Goal: Information Seeking & Learning: Learn about a topic

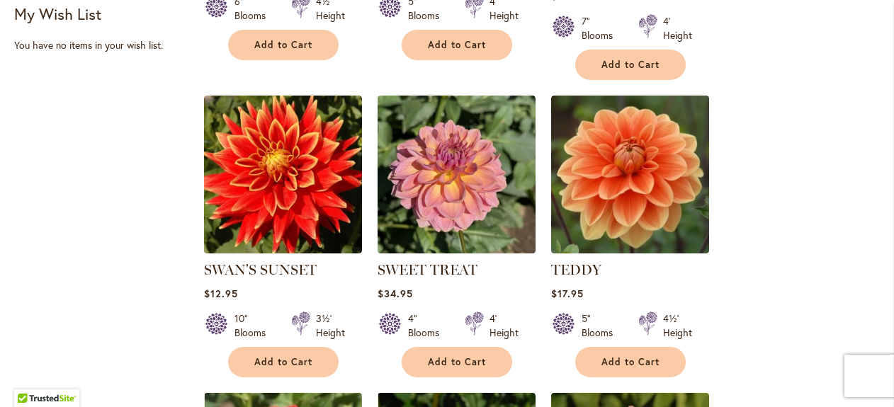
scroll to position [877, 0]
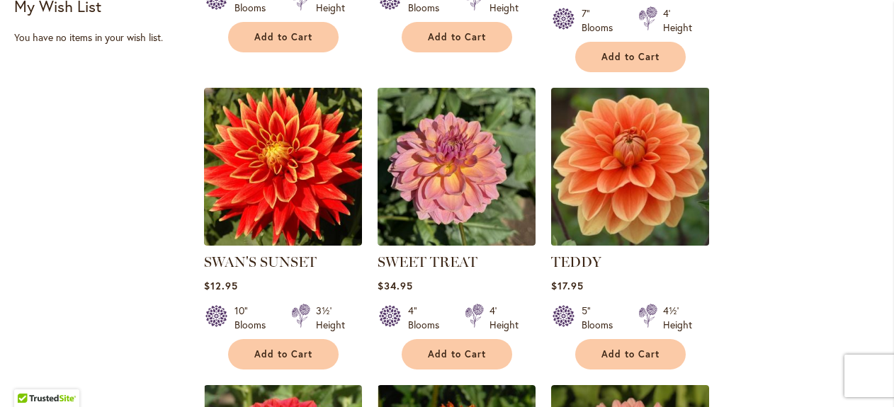
click at [584, 121] on img at bounding box center [630, 167] width 166 height 166
click at [582, 135] on img at bounding box center [630, 167] width 166 height 166
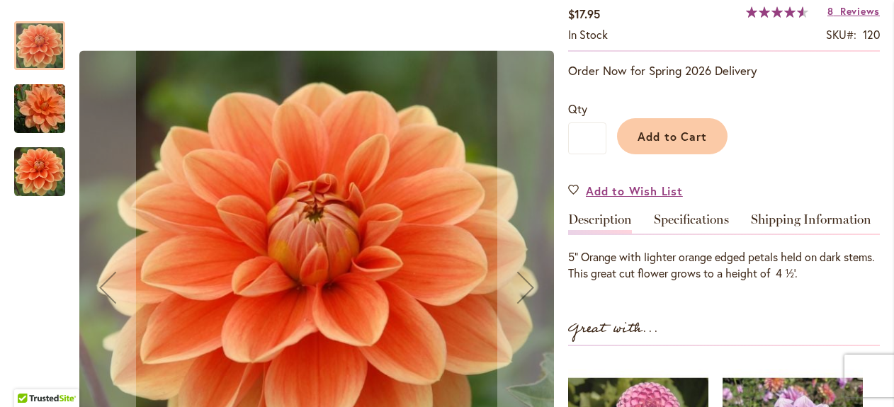
scroll to position [213, 0]
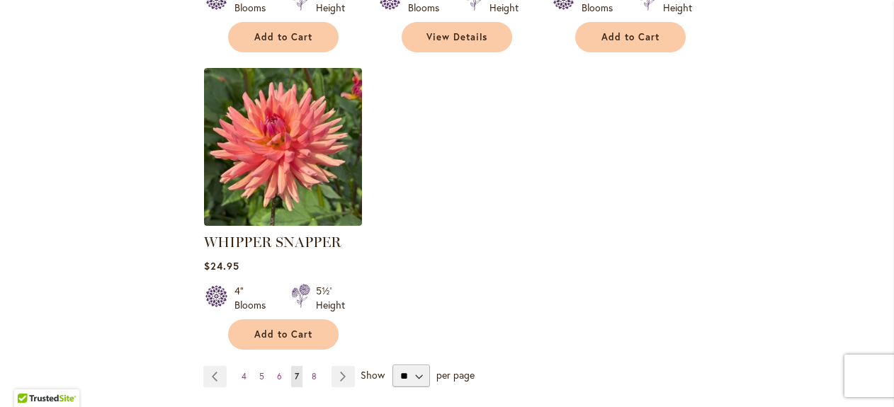
scroll to position [1842, 0]
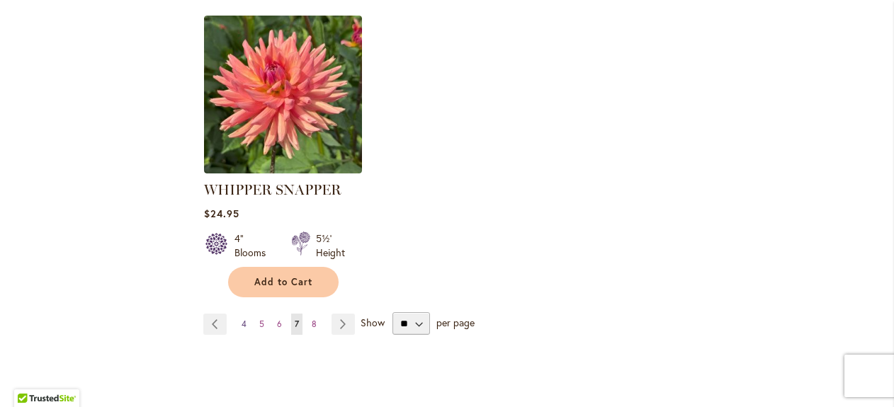
click at [238, 314] on link "Page 4" at bounding box center [244, 324] width 12 height 21
click at [205, 314] on link "Page Previous" at bounding box center [214, 324] width 23 height 21
click at [204, 314] on link "Page Previous" at bounding box center [214, 324] width 23 height 21
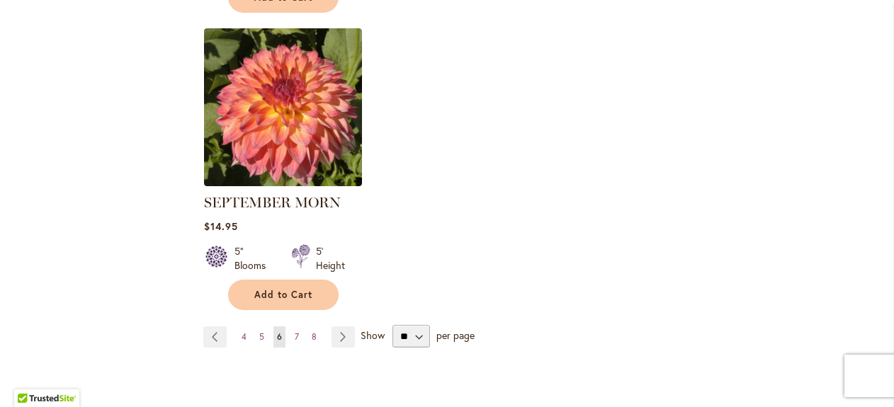
scroll to position [1913, 0]
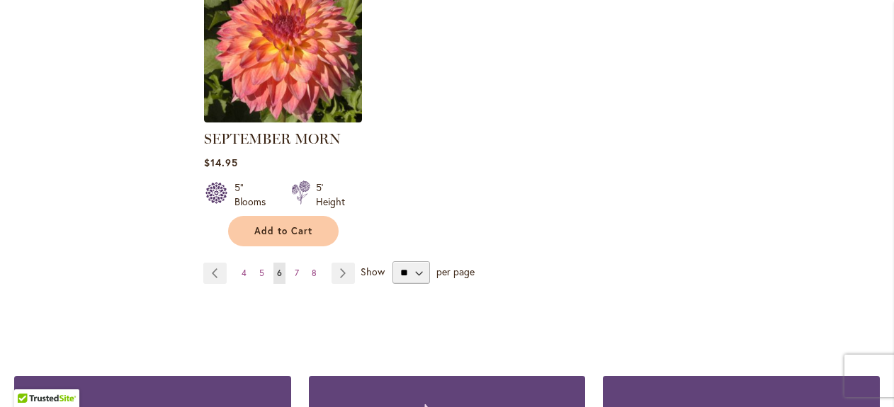
click at [235, 263] on ul "Page Previous Page 4 Page 5 You're currently reading page 6 Page 7 Page 8 Page …" at bounding box center [281, 273] width 157 height 21
click at [242, 268] on span "4" at bounding box center [244, 273] width 5 height 11
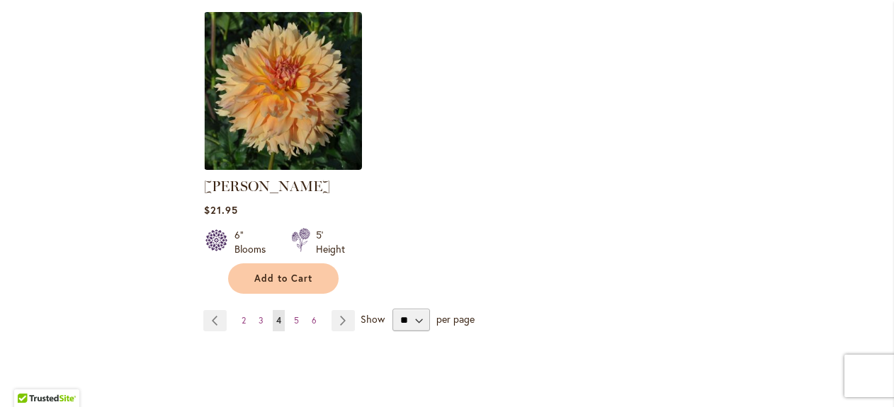
scroll to position [1842, 0]
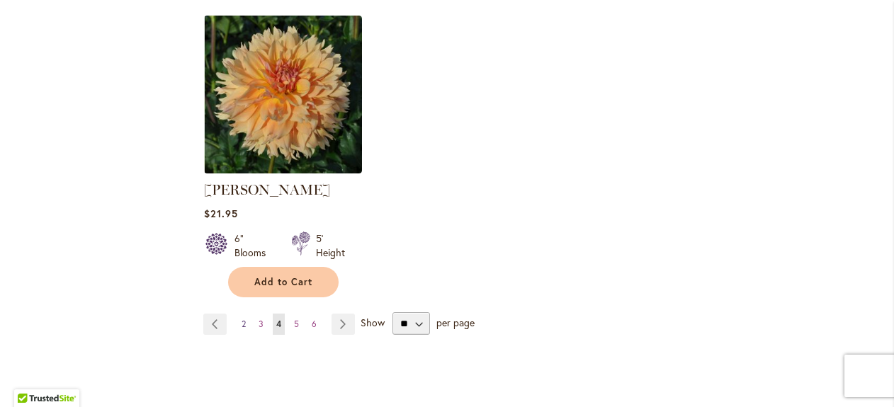
click at [242, 319] on span "2" at bounding box center [244, 324] width 4 height 11
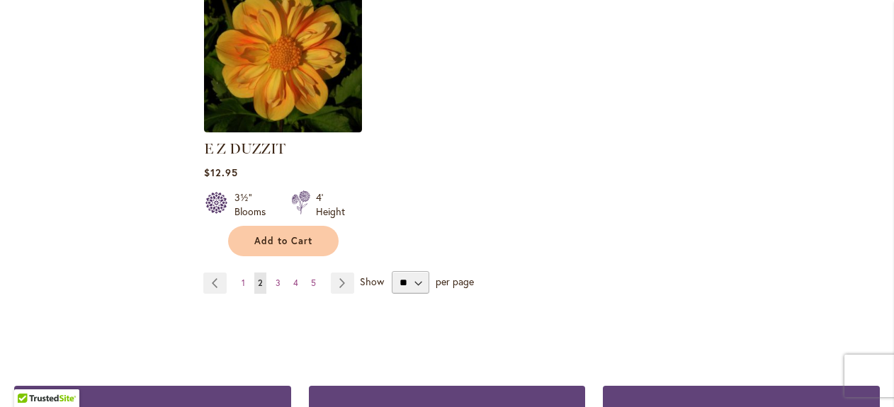
scroll to position [1913, 0]
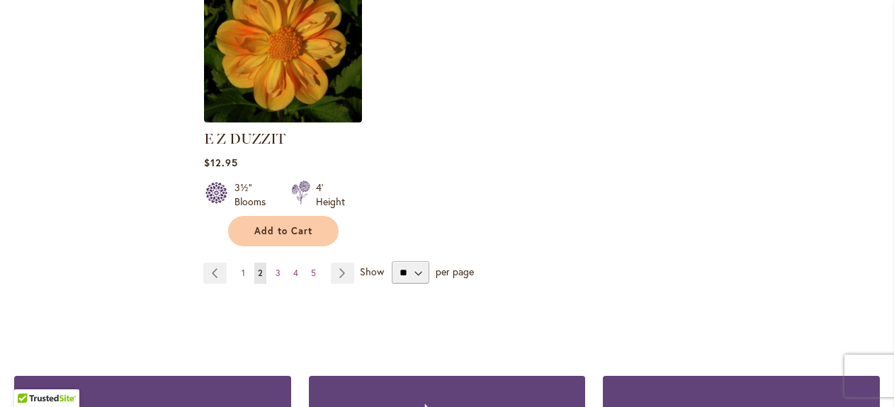
click at [242, 268] on span "1" at bounding box center [244, 273] width 4 height 11
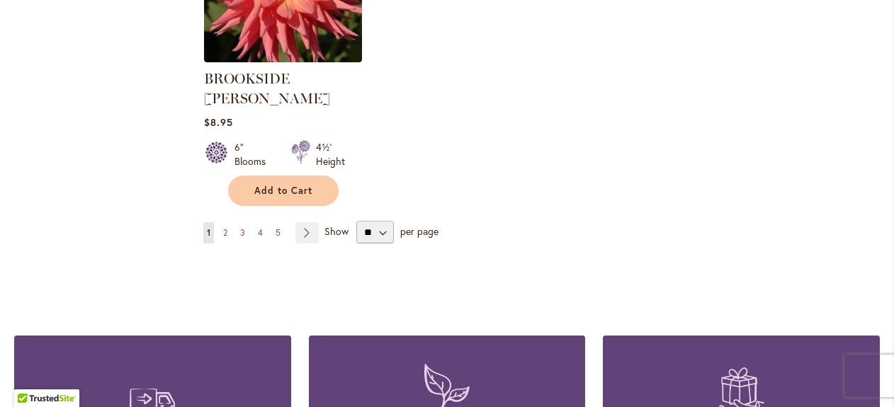
scroll to position [1983, 0]
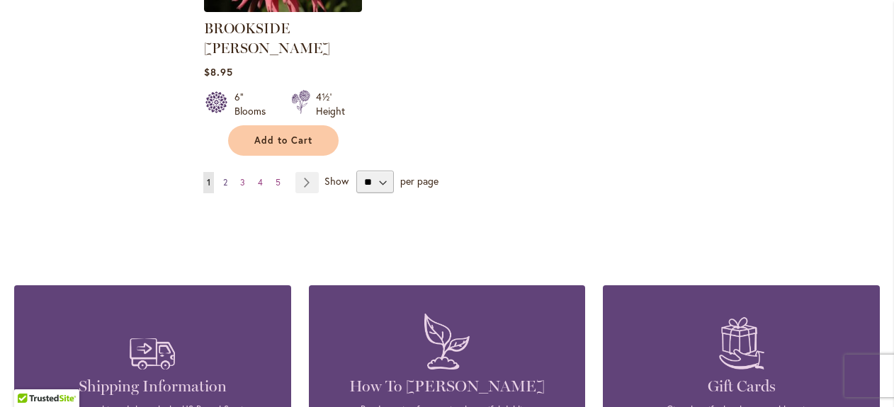
click at [227, 172] on link "Page 2" at bounding box center [225, 182] width 11 height 21
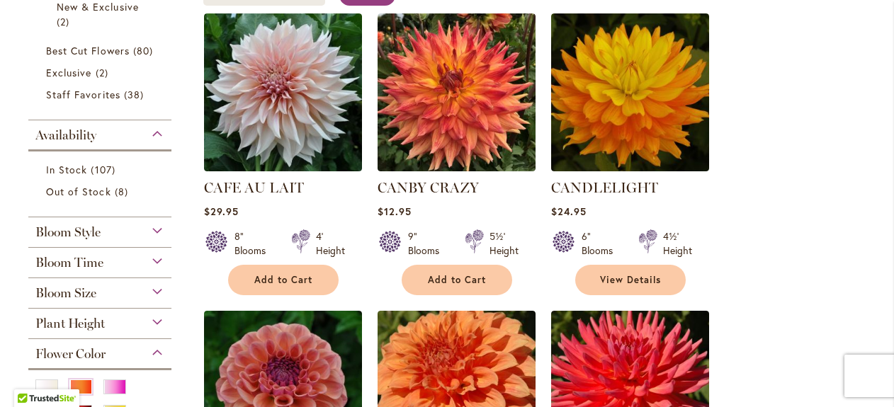
scroll to position [283, 0]
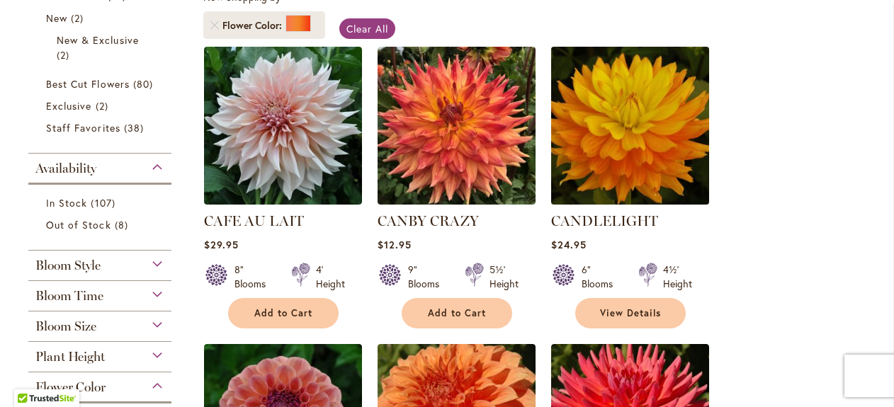
click at [611, 154] on img at bounding box center [630, 126] width 166 height 166
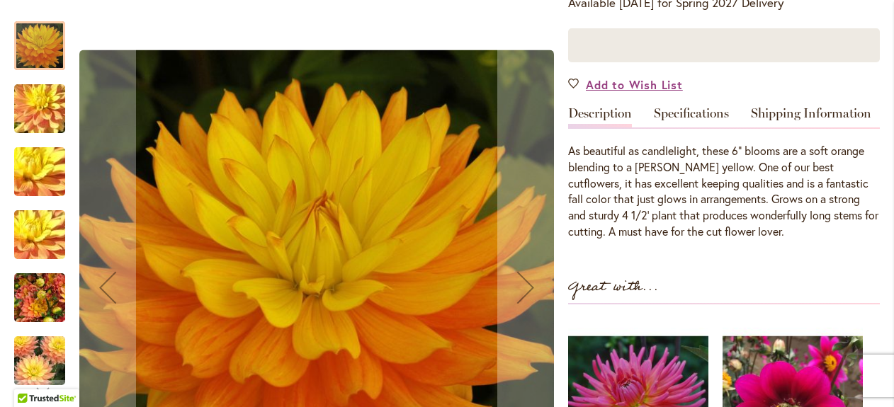
scroll to position [354, 0]
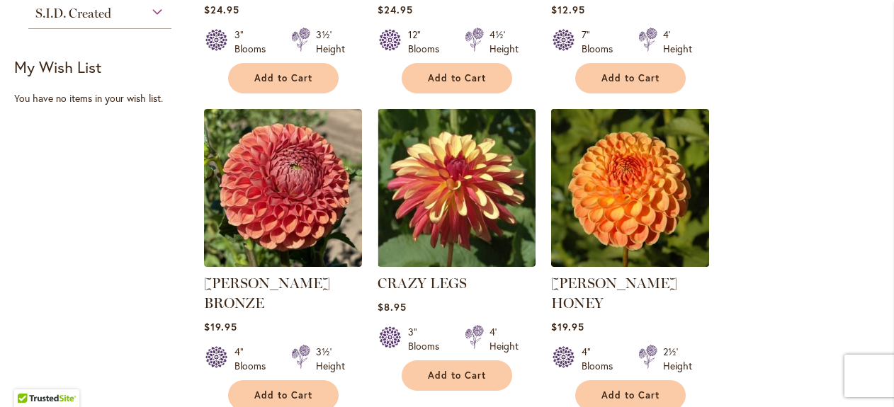
scroll to position [850, 0]
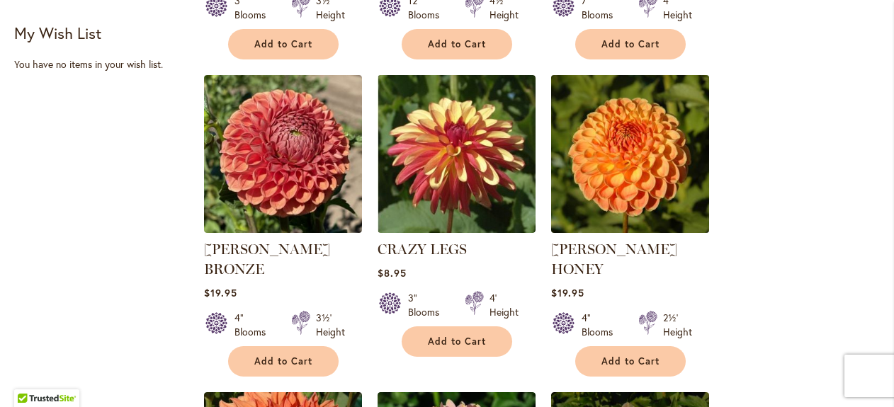
click at [643, 184] on img at bounding box center [630, 154] width 166 height 166
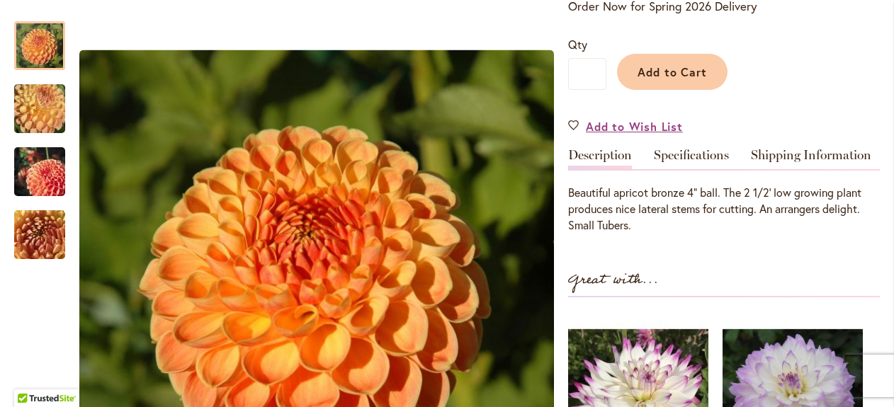
scroll to position [354, 0]
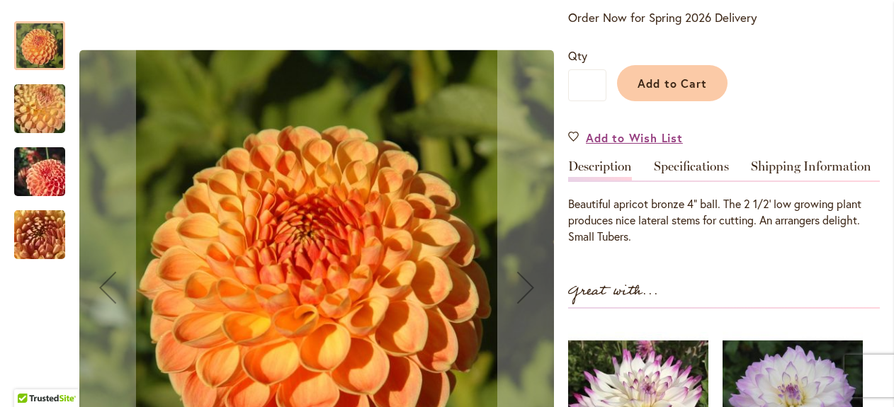
click at [39, 179] on img "CRICHTON HONEY" at bounding box center [40, 172] width 102 height 68
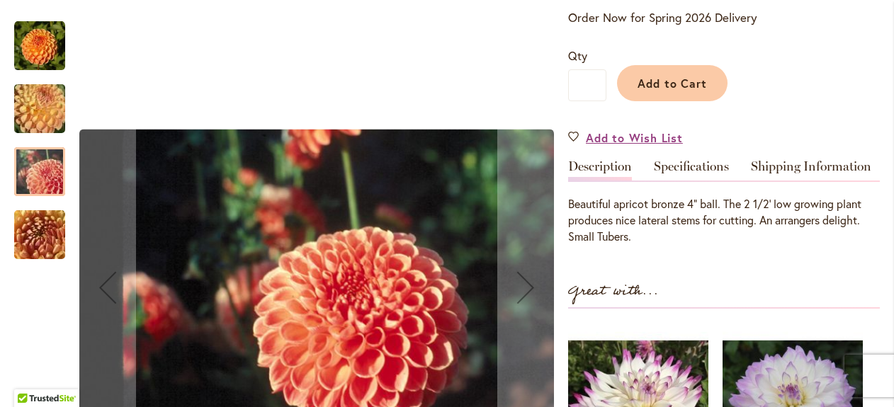
click at [34, 225] on img "CRICHTON HONEY" at bounding box center [40, 235] width 102 height 77
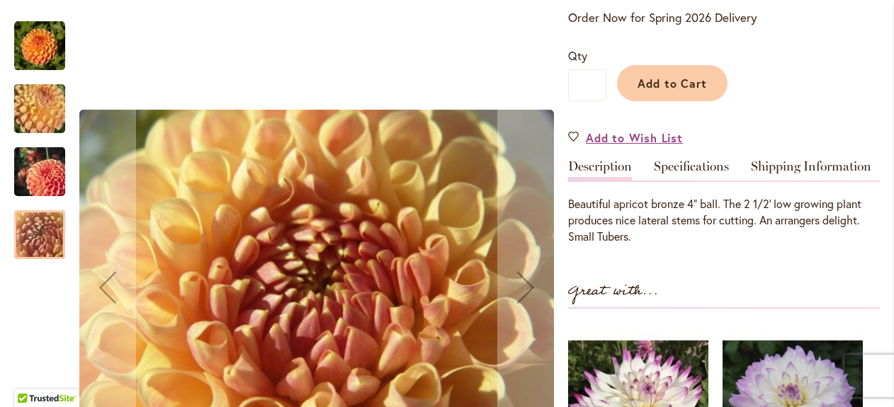
click at [16, 97] on img "CRICHTON HONEY" at bounding box center [40, 109] width 102 height 77
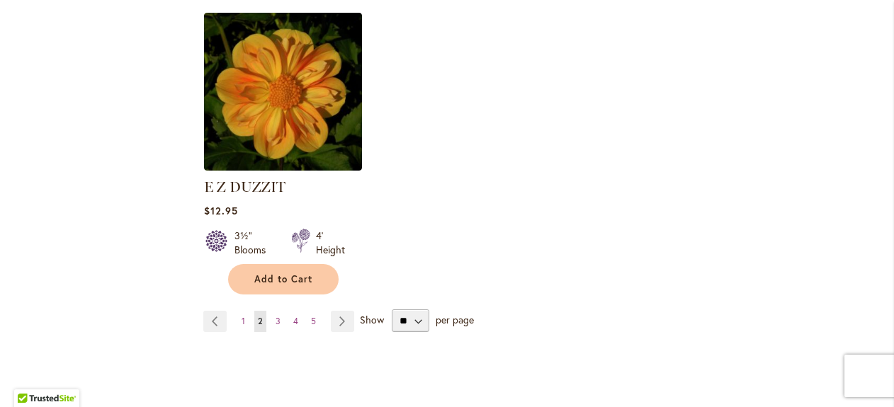
scroll to position [1913, 0]
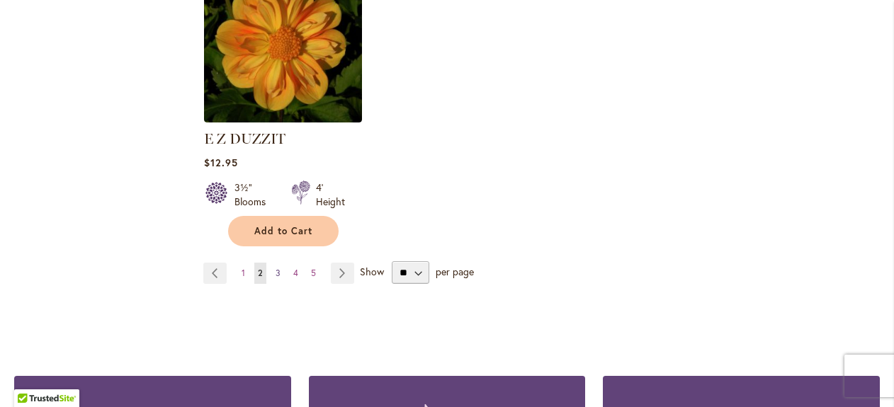
click at [278, 268] on span "3" at bounding box center [278, 273] width 5 height 11
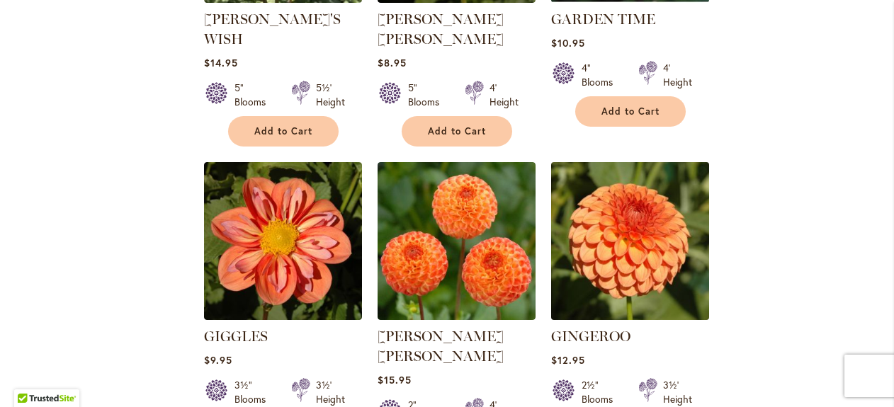
scroll to position [1133, 0]
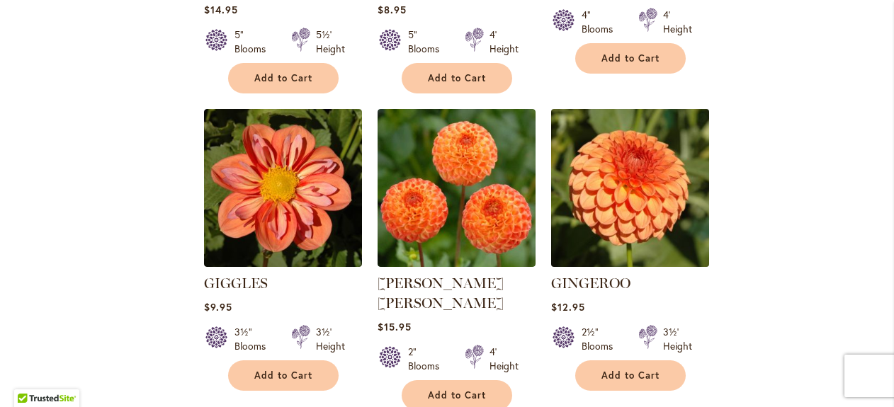
click at [610, 178] on img at bounding box center [630, 188] width 166 height 166
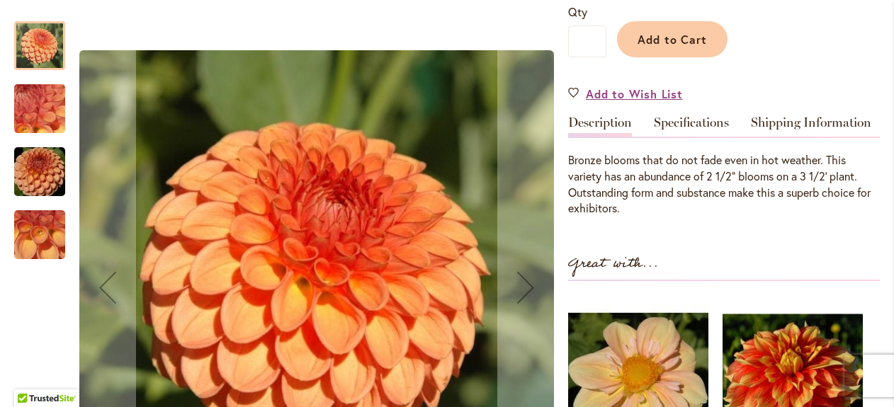
scroll to position [354, 0]
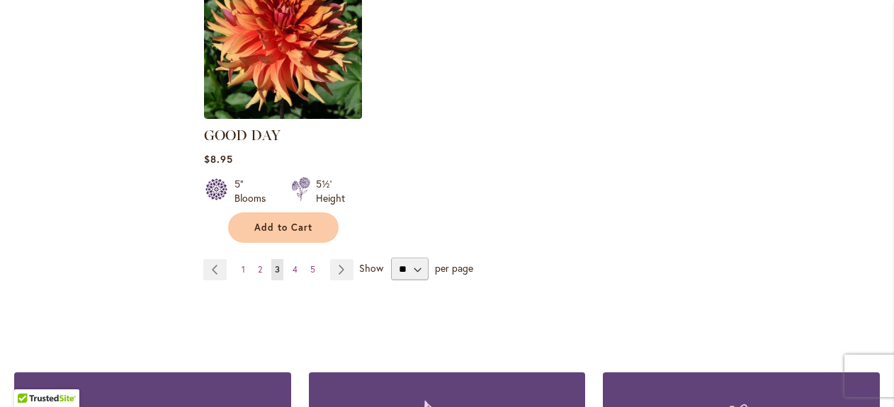
scroll to position [1913, 0]
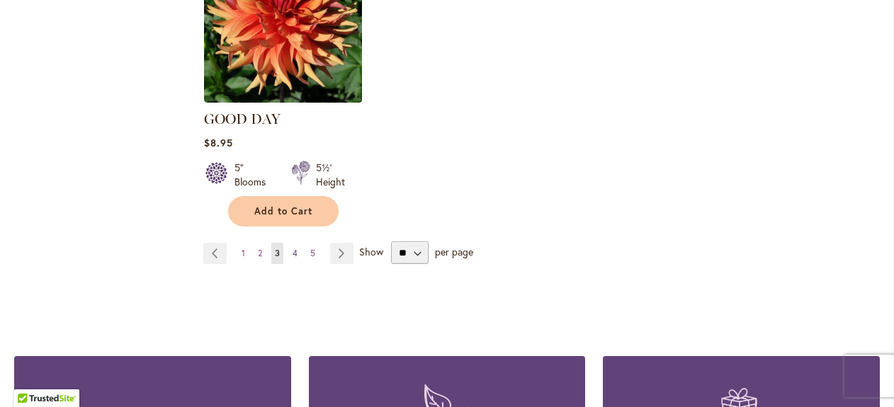
click at [294, 248] on span "4" at bounding box center [295, 253] width 5 height 11
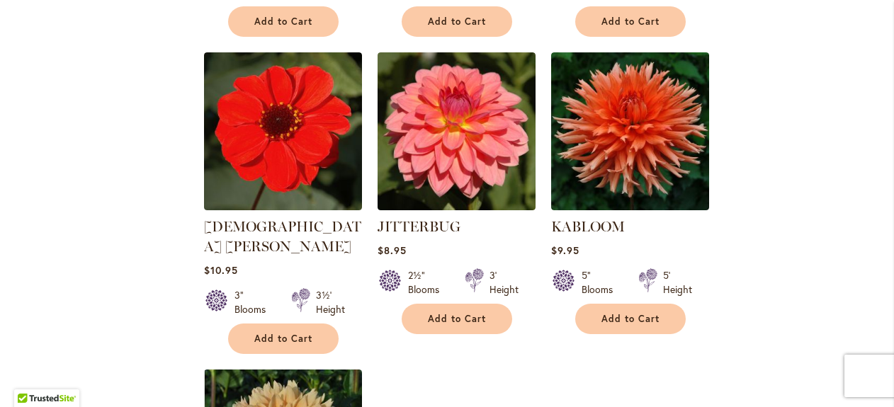
scroll to position [1417, 0]
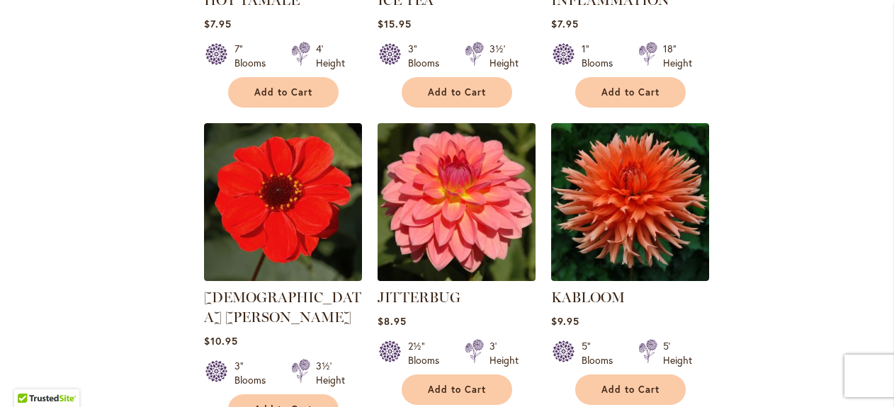
click at [485, 228] on img at bounding box center [456, 202] width 166 height 166
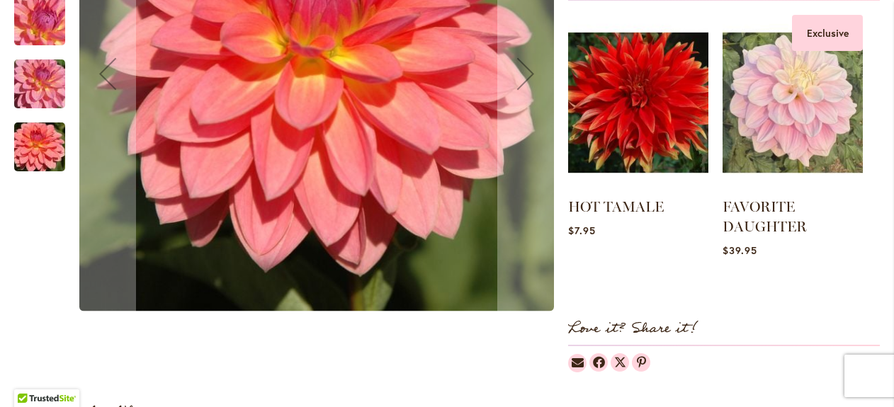
scroll to position [638, 0]
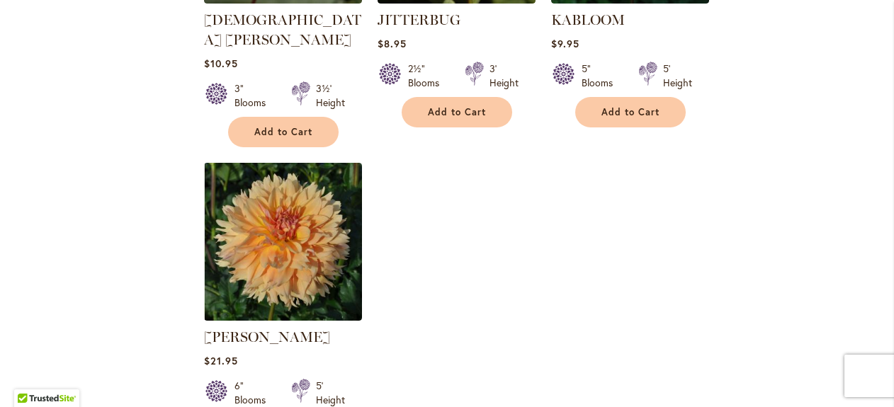
scroll to position [1771, 0]
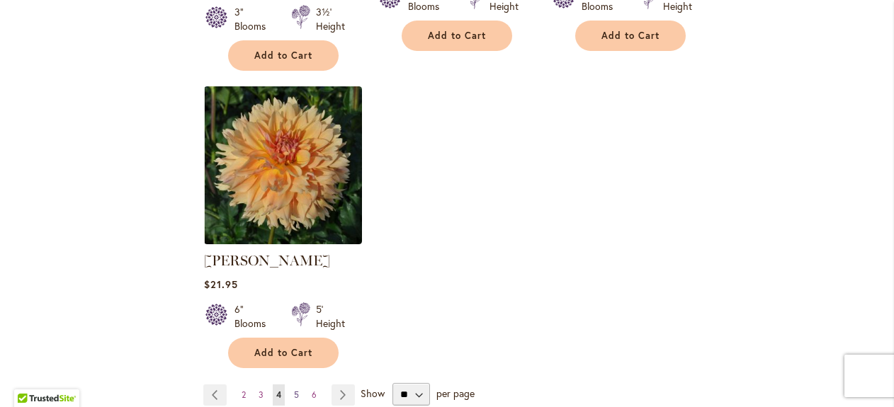
click at [296, 390] on span "5" at bounding box center [296, 395] width 5 height 11
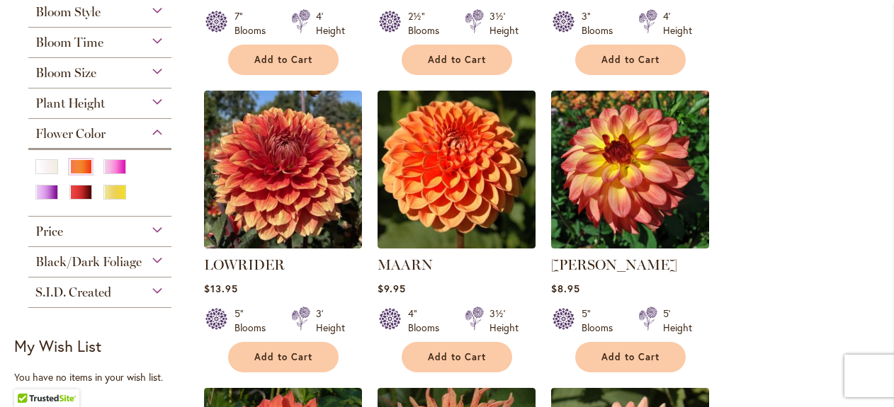
scroll to position [567, 0]
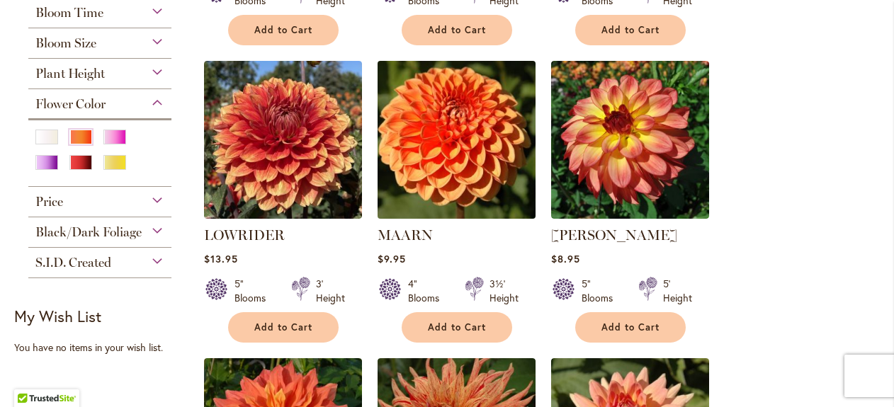
click at [460, 157] on img at bounding box center [456, 140] width 166 height 166
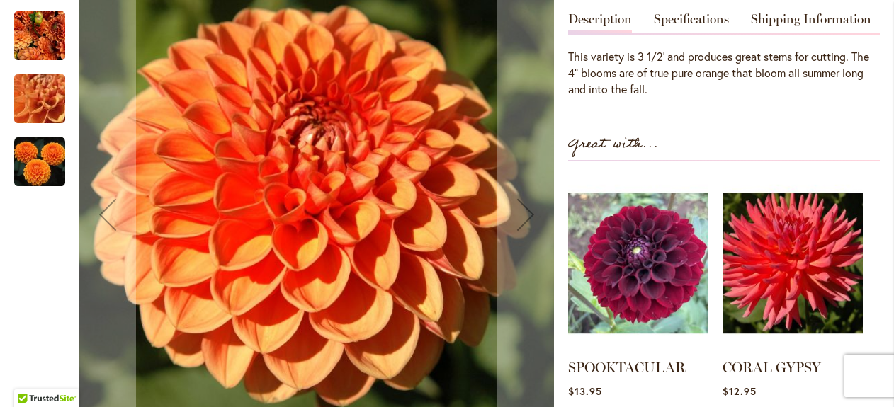
scroll to position [425, 0]
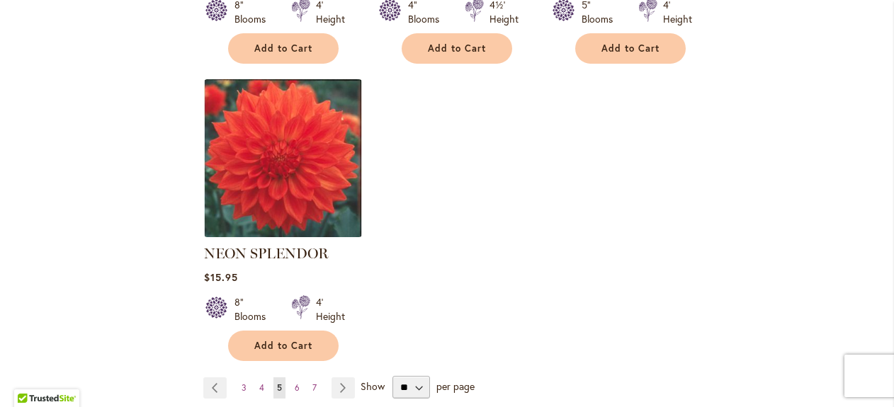
scroll to position [1771, 0]
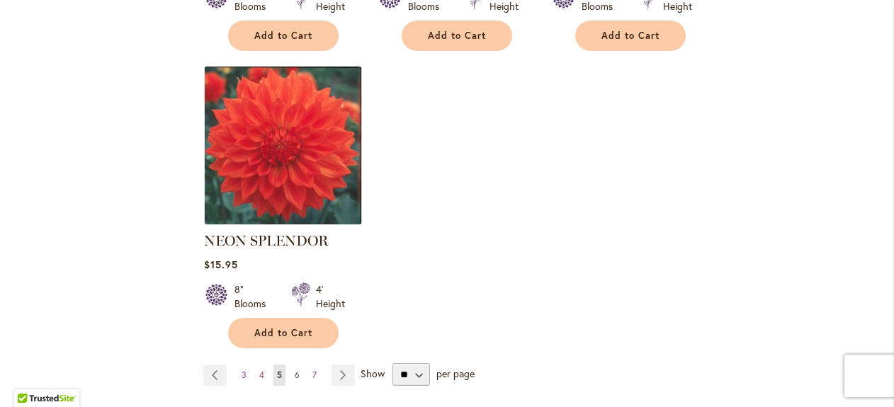
click at [299, 365] on link "Page 6" at bounding box center [297, 375] width 12 height 21
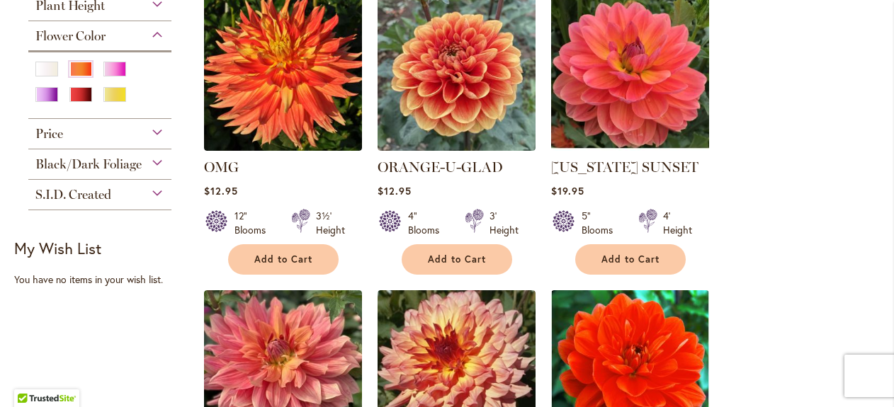
scroll to position [638, 0]
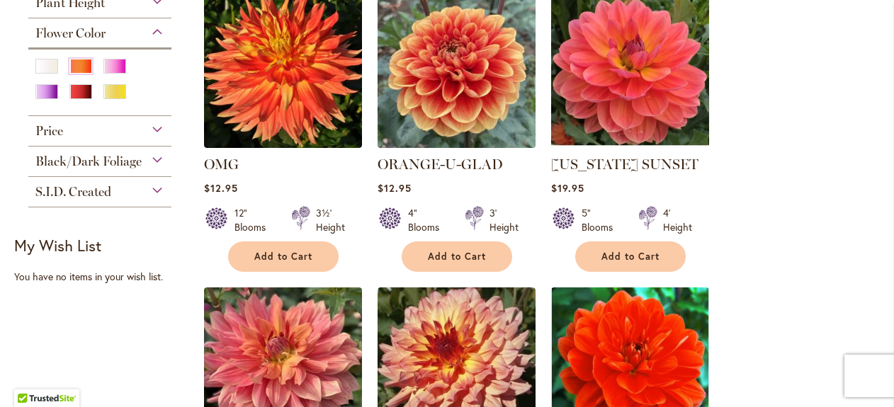
click at [418, 70] on img at bounding box center [456, 69] width 166 height 166
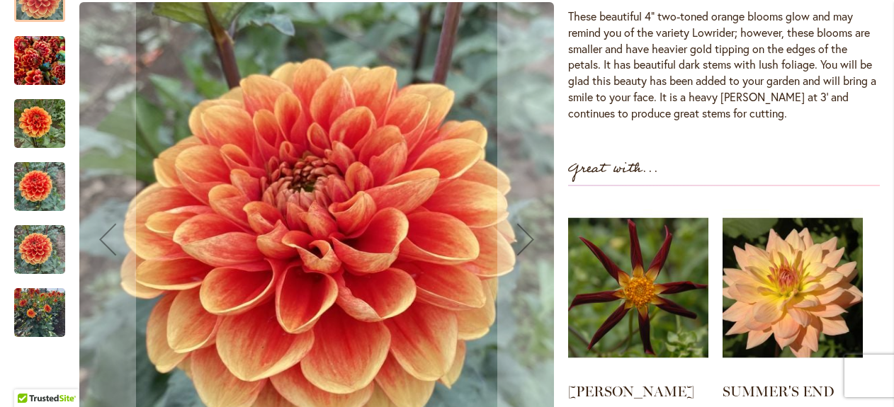
scroll to position [567, 0]
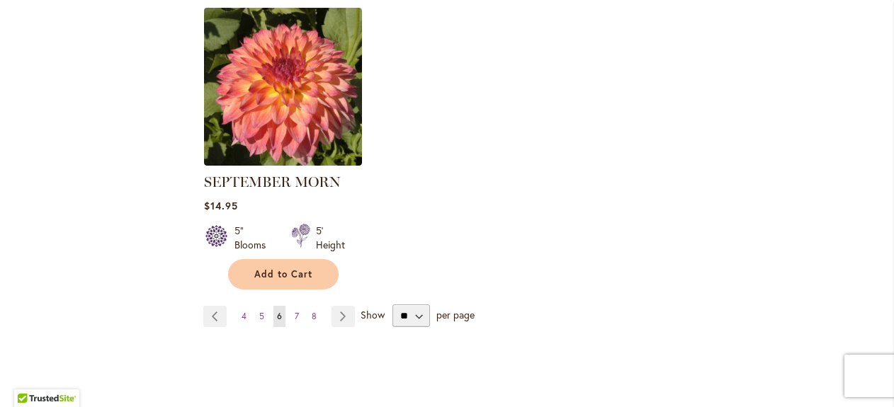
scroll to position [1913, 0]
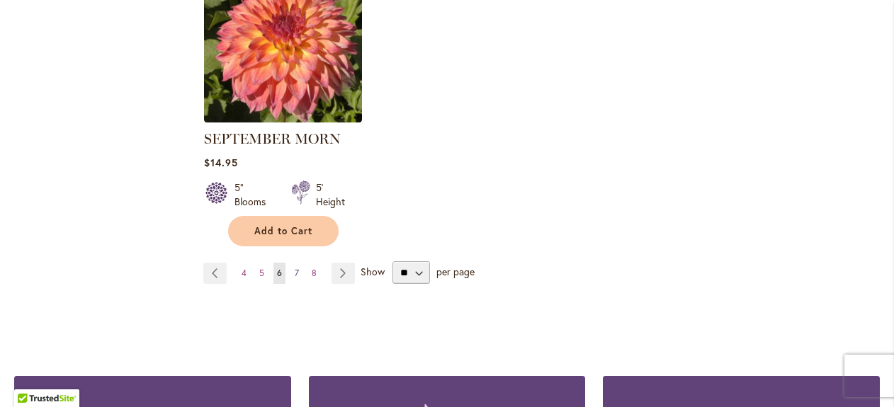
click at [296, 268] on span "7" at bounding box center [297, 273] width 4 height 11
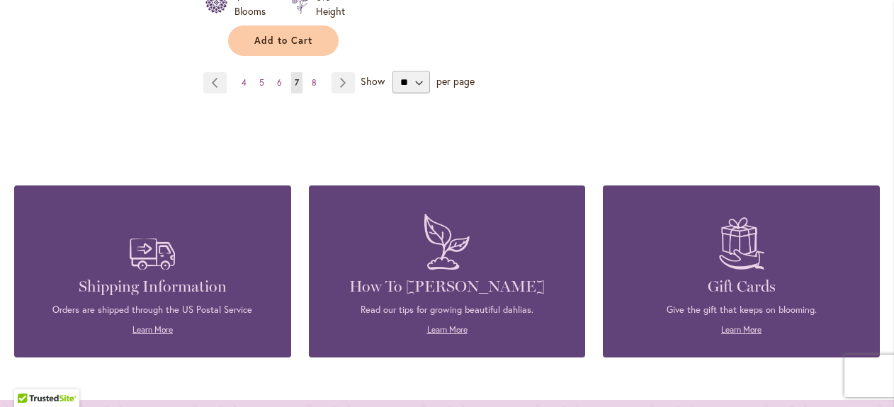
scroll to position [1913, 0]
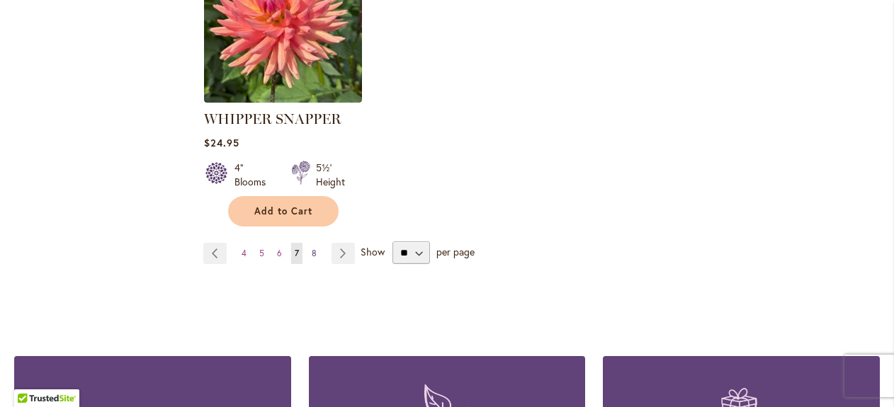
click at [314, 248] on span "8" at bounding box center [314, 253] width 5 height 11
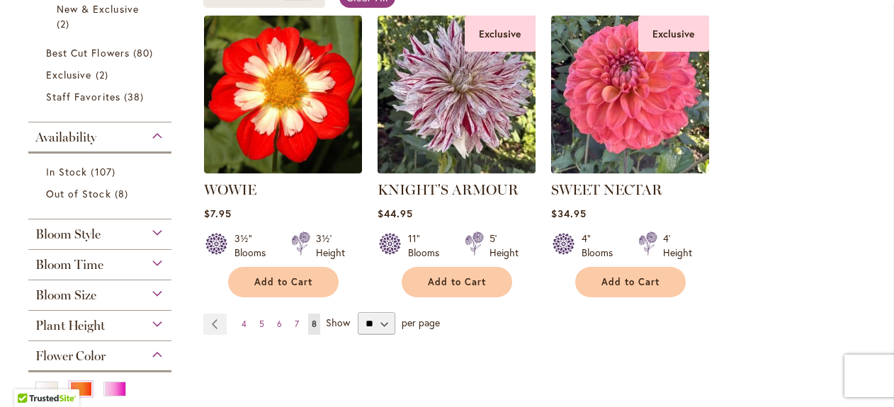
scroll to position [354, 0]
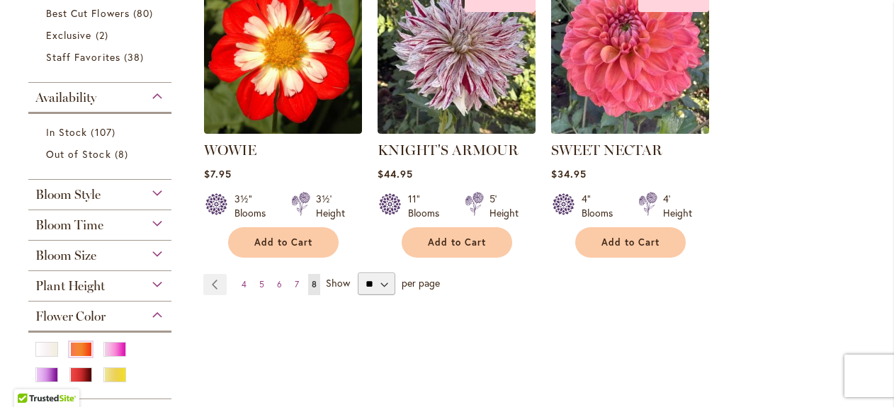
click at [613, 87] on img at bounding box center [630, 55] width 166 height 166
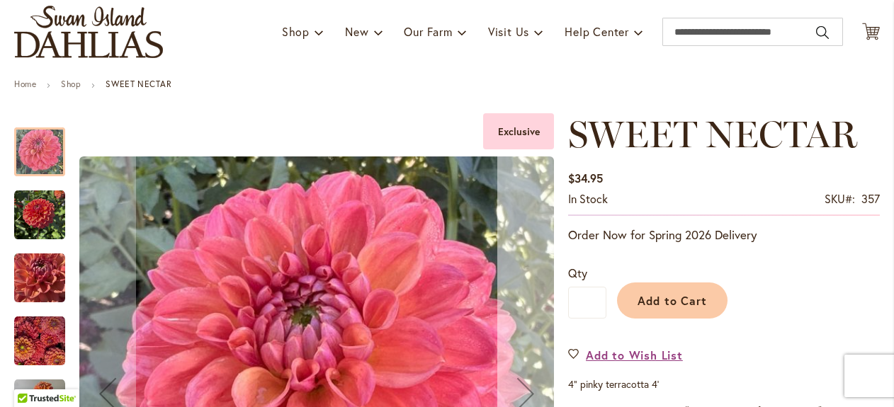
scroll to position [71, 0]
